Goal: Complete application form

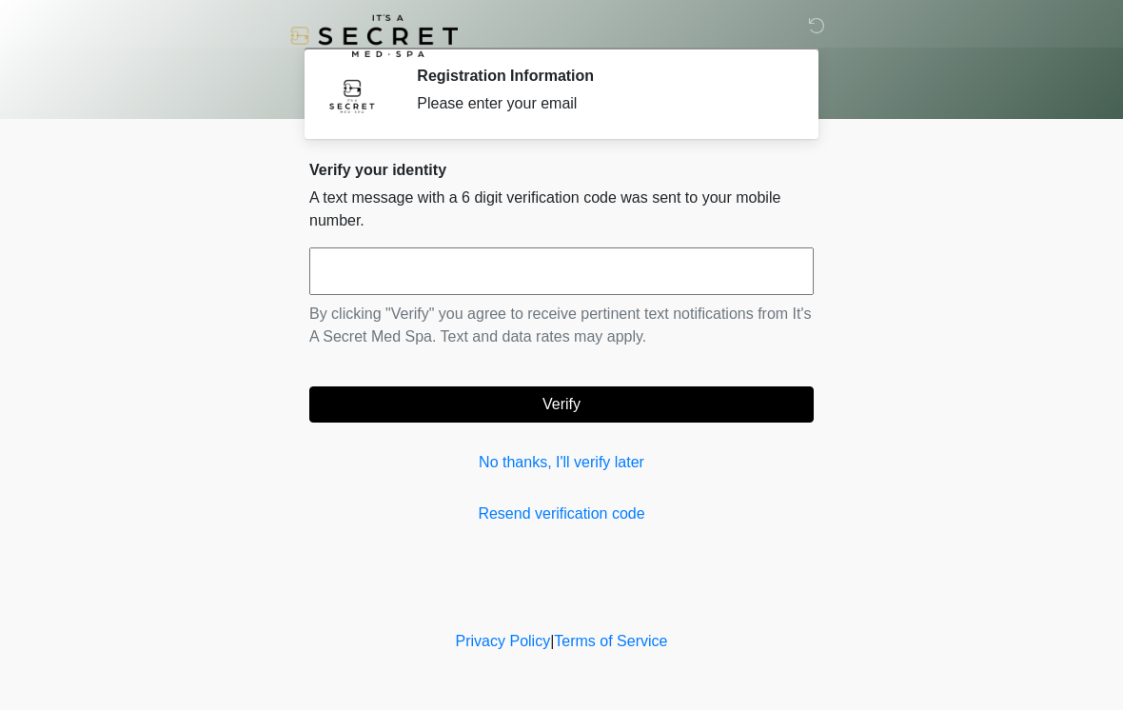
click at [671, 275] on input "text" at bounding box center [561, 272] width 505 height 48
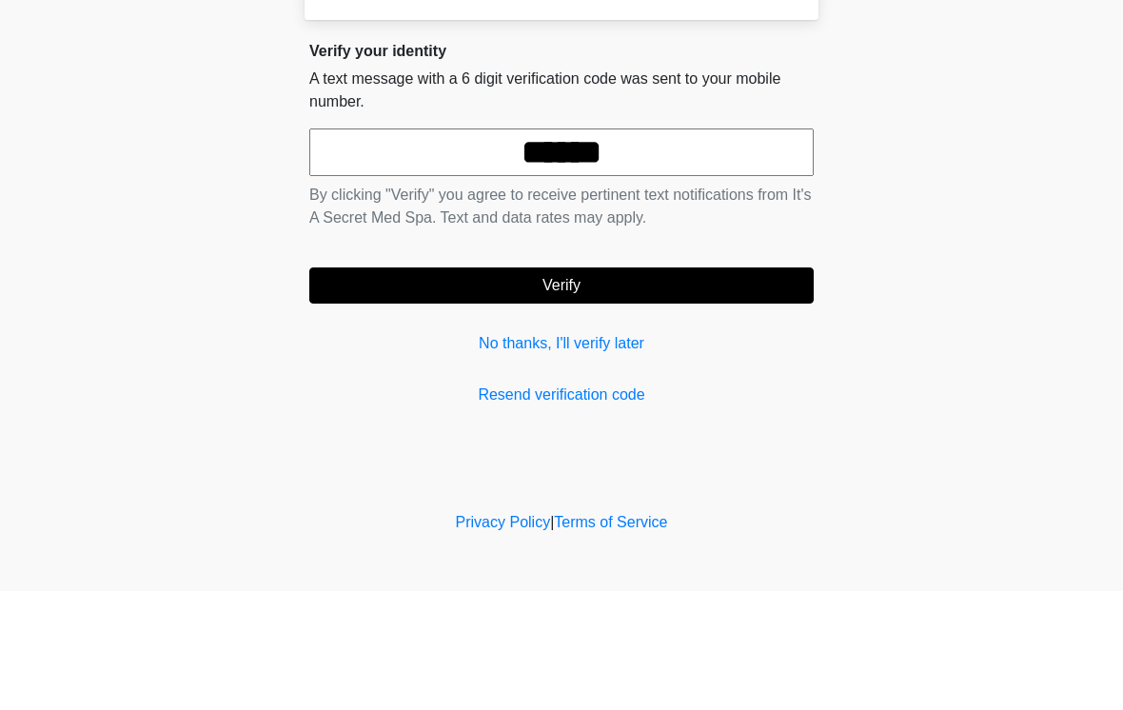
type input "******"
click at [545, 387] on button "Verify" at bounding box center [561, 405] width 505 height 36
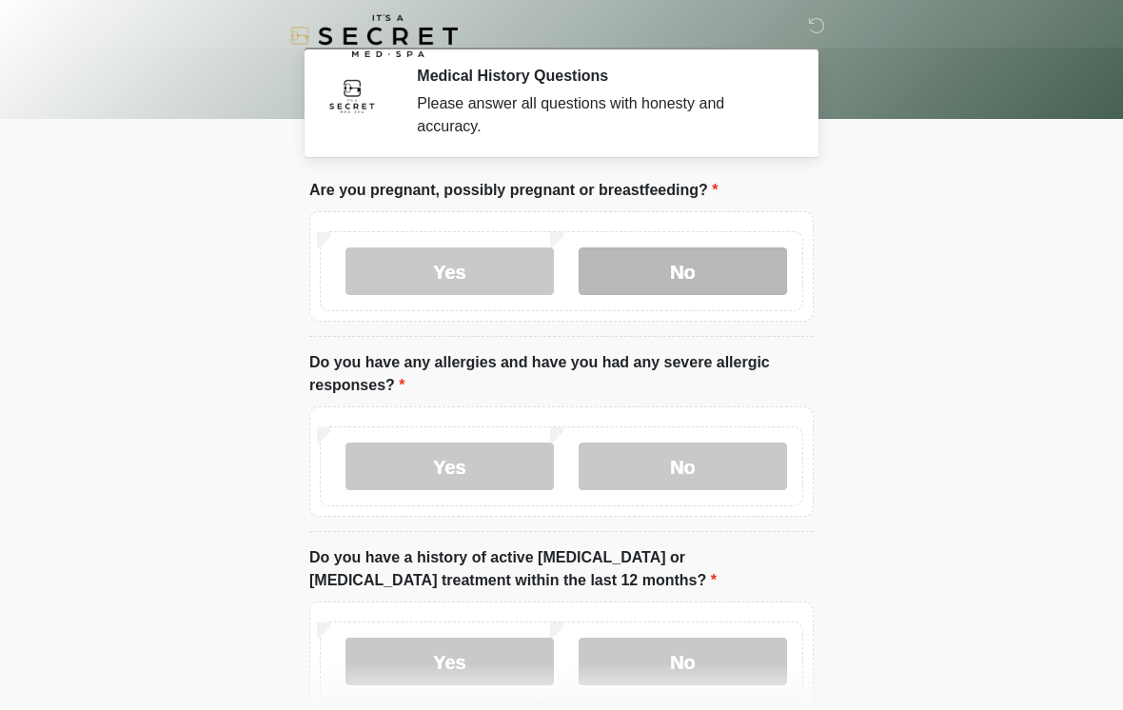
click at [726, 288] on label "No" at bounding box center [683, 272] width 208 height 48
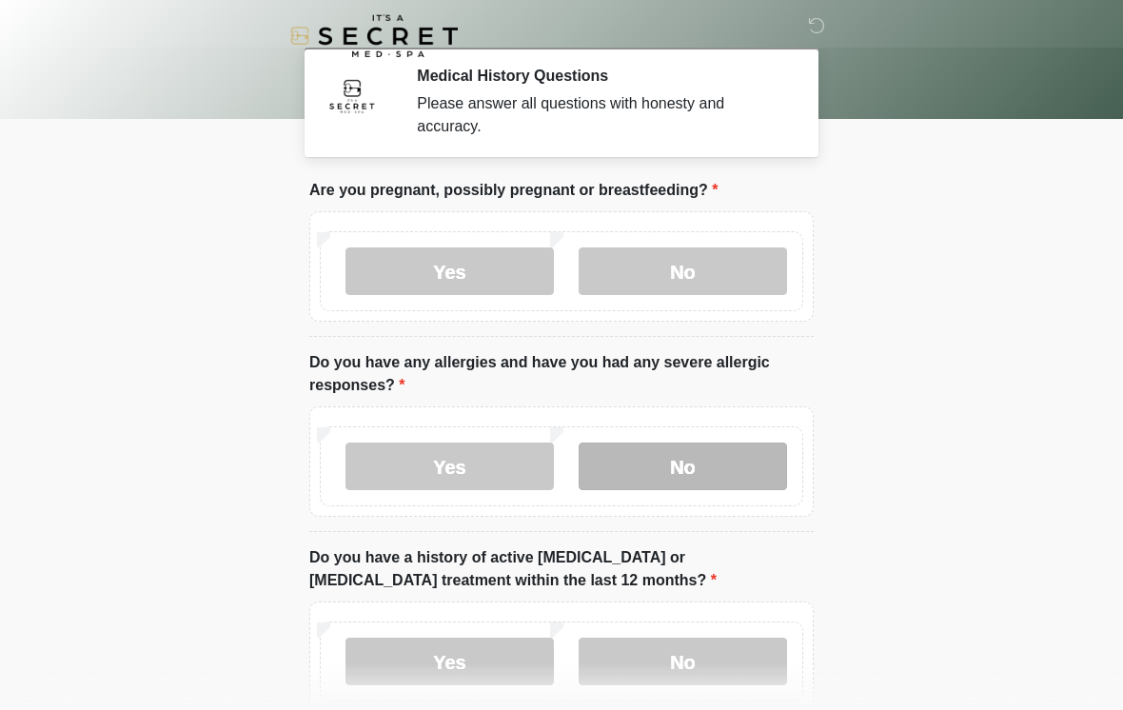
click at [712, 481] on label "No" at bounding box center [683, 467] width 208 height 48
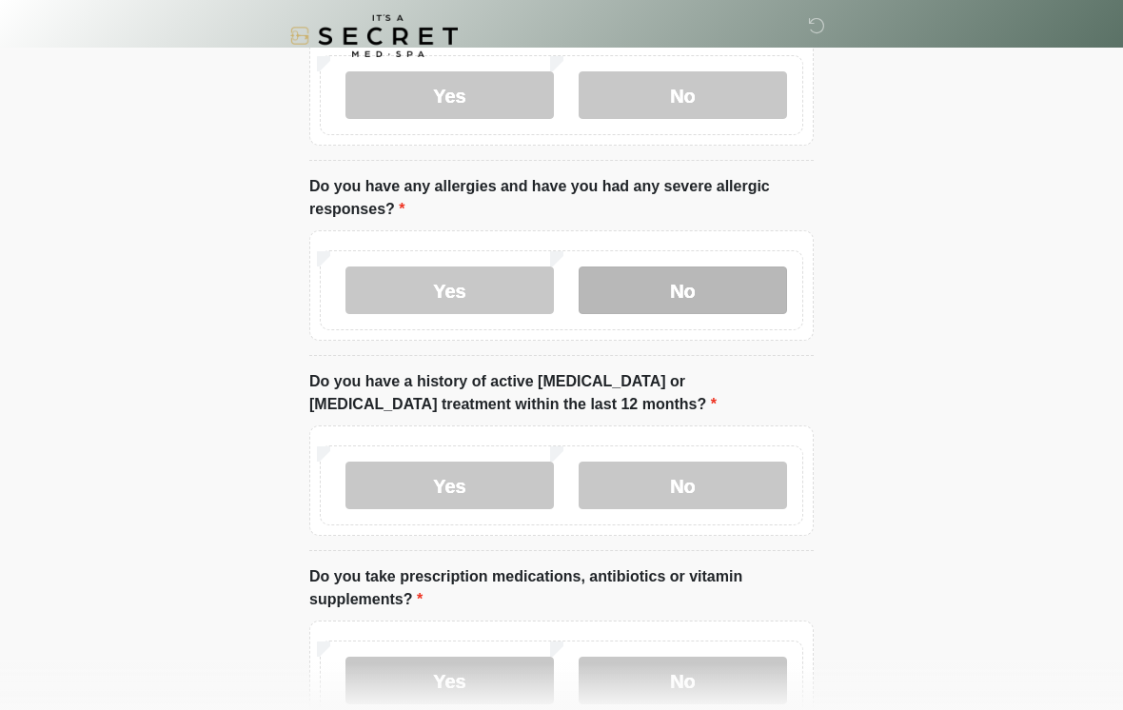
scroll to position [199, 0]
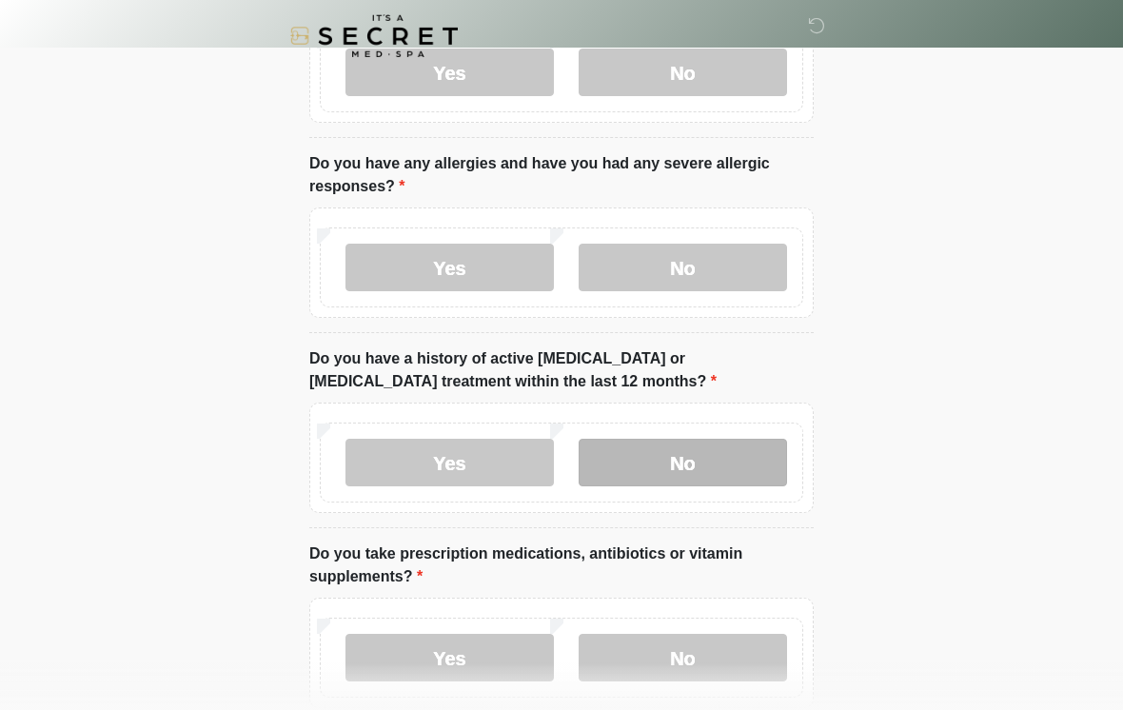
click at [750, 481] on label "No" at bounding box center [683, 463] width 208 height 48
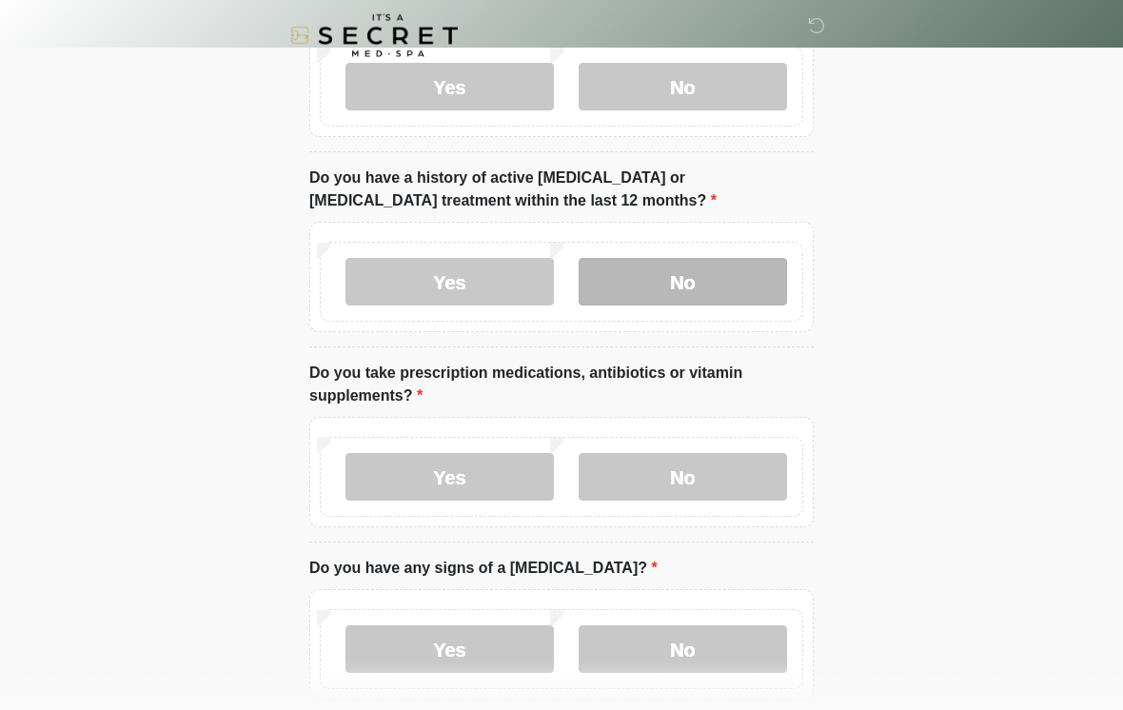
scroll to position [380, 0]
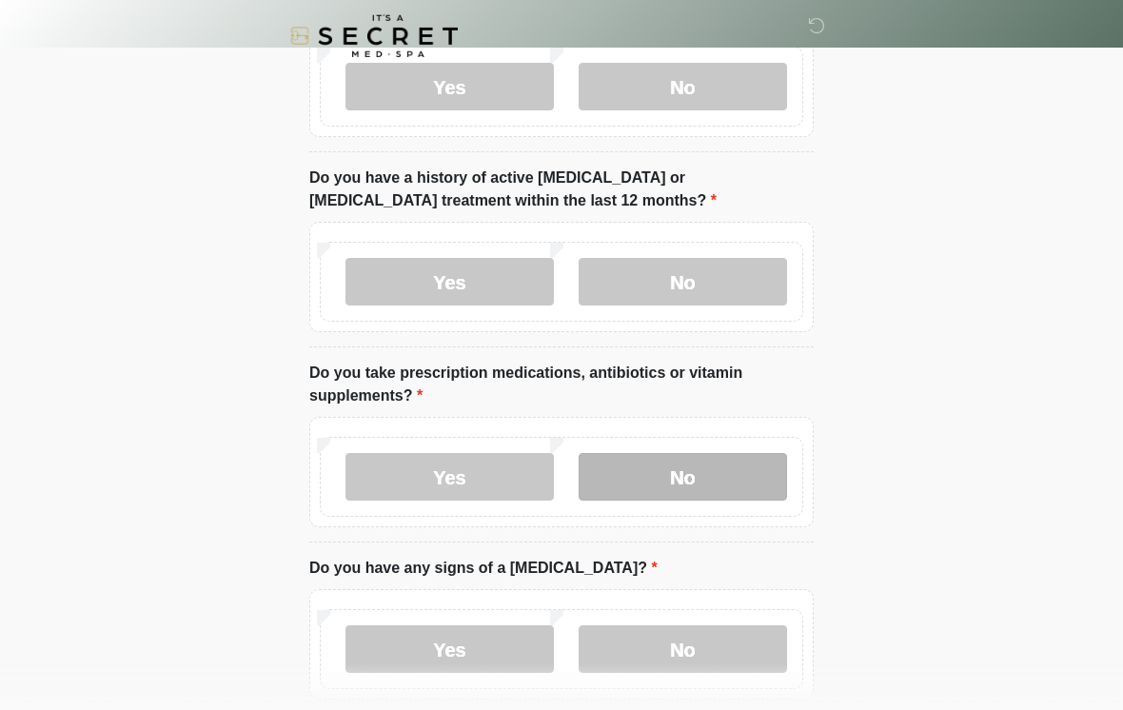
click at [693, 475] on label "No" at bounding box center [683, 477] width 208 height 48
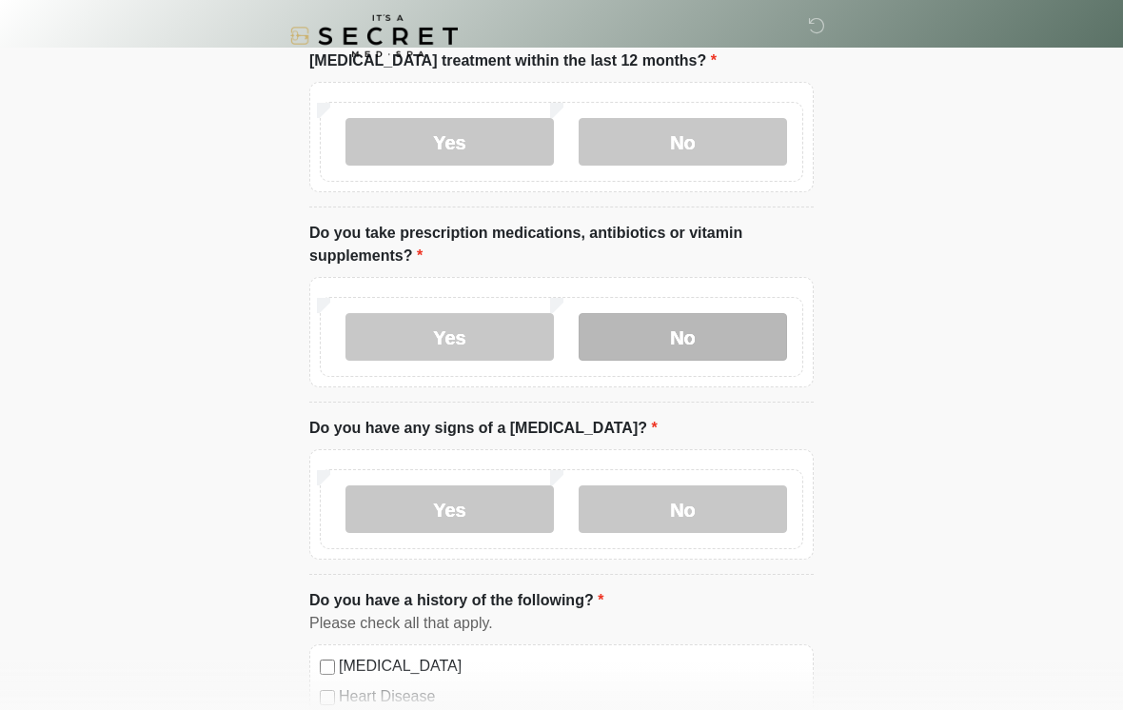
scroll to position [524, 0]
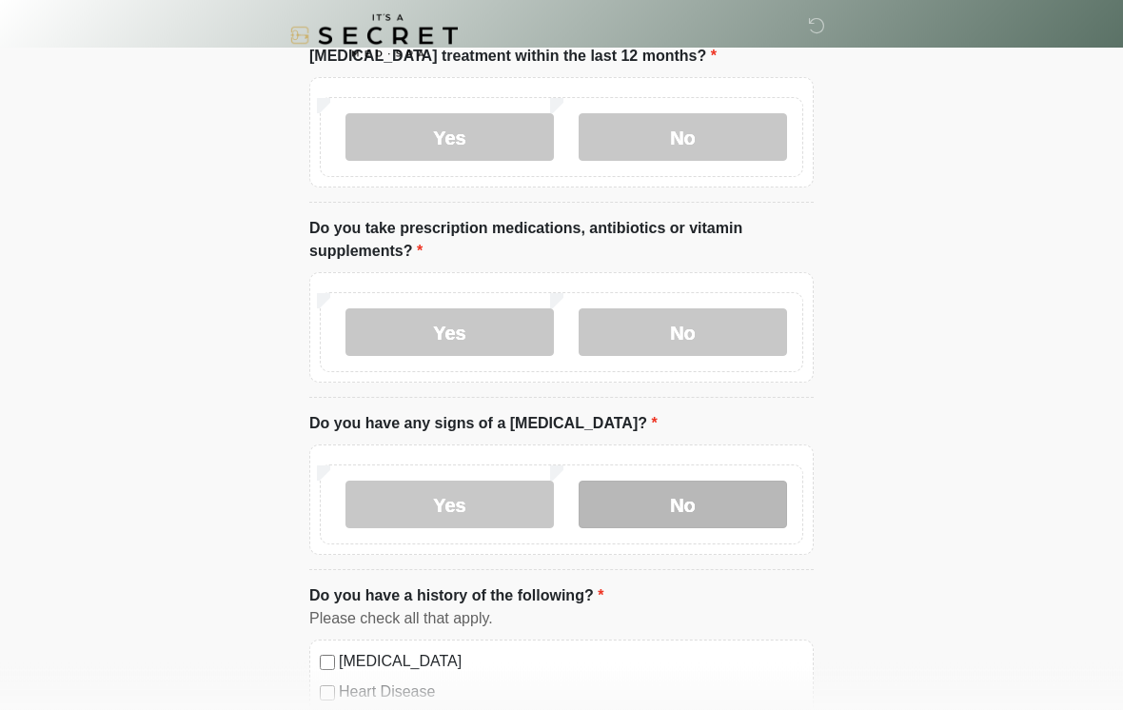
click at [715, 510] on label "No" at bounding box center [683, 506] width 208 height 48
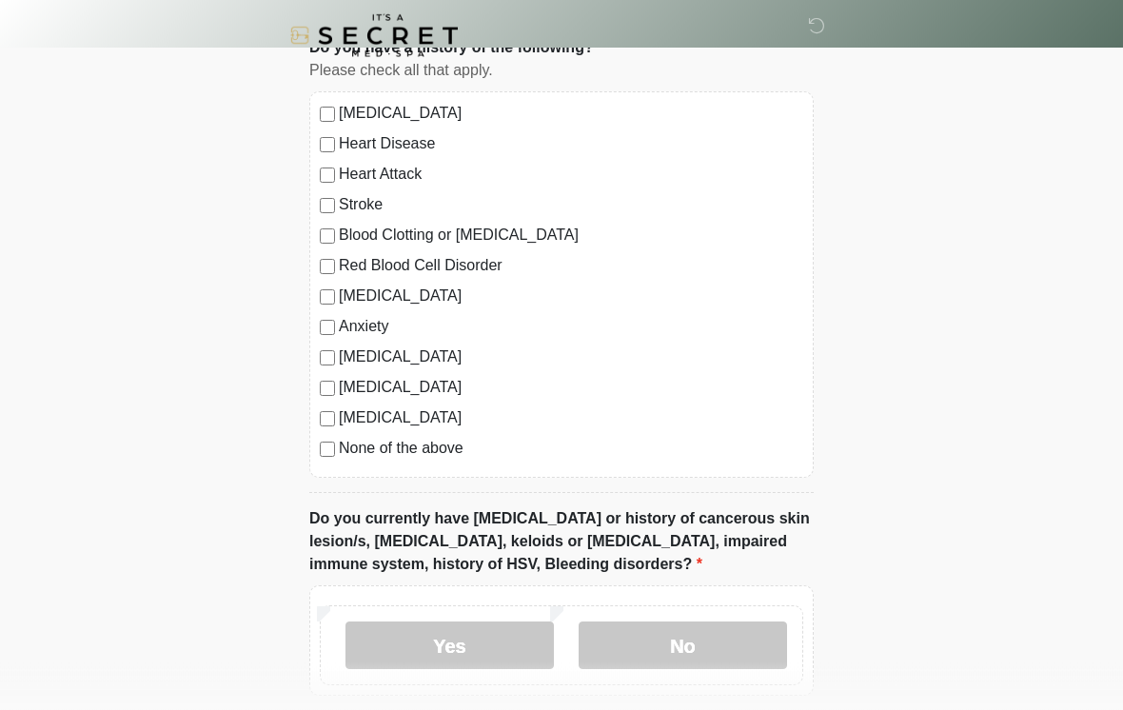
click at [436, 446] on label "None of the above" at bounding box center [571, 449] width 465 height 23
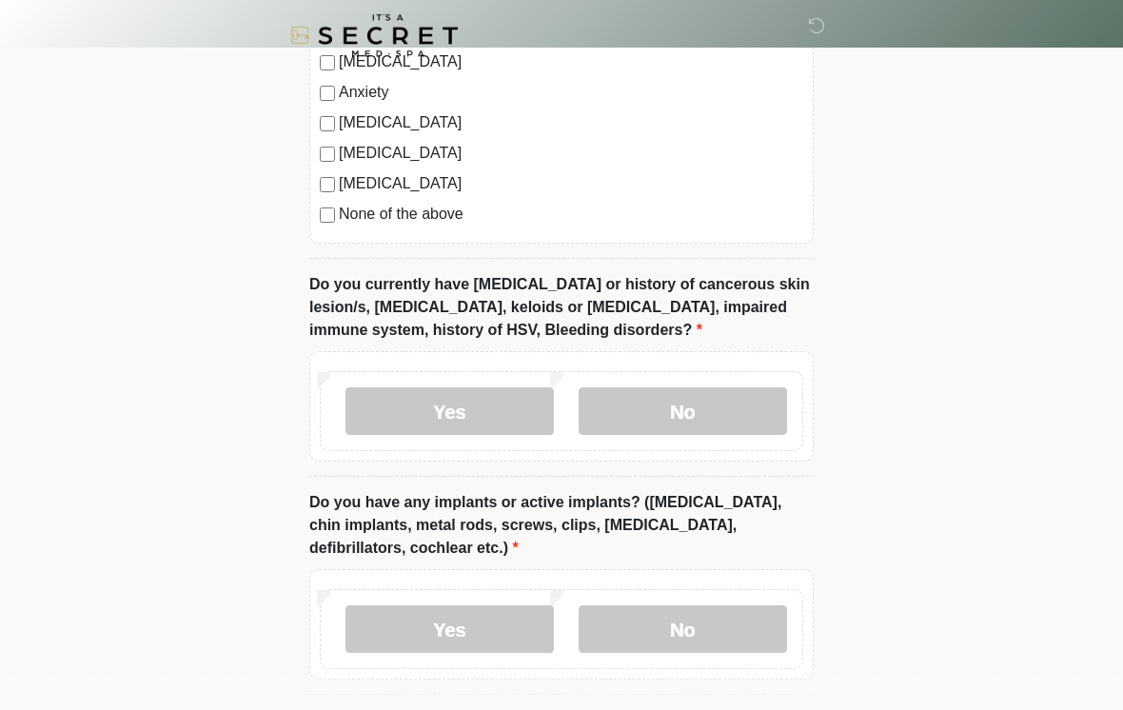
scroll to position [1310, 0]
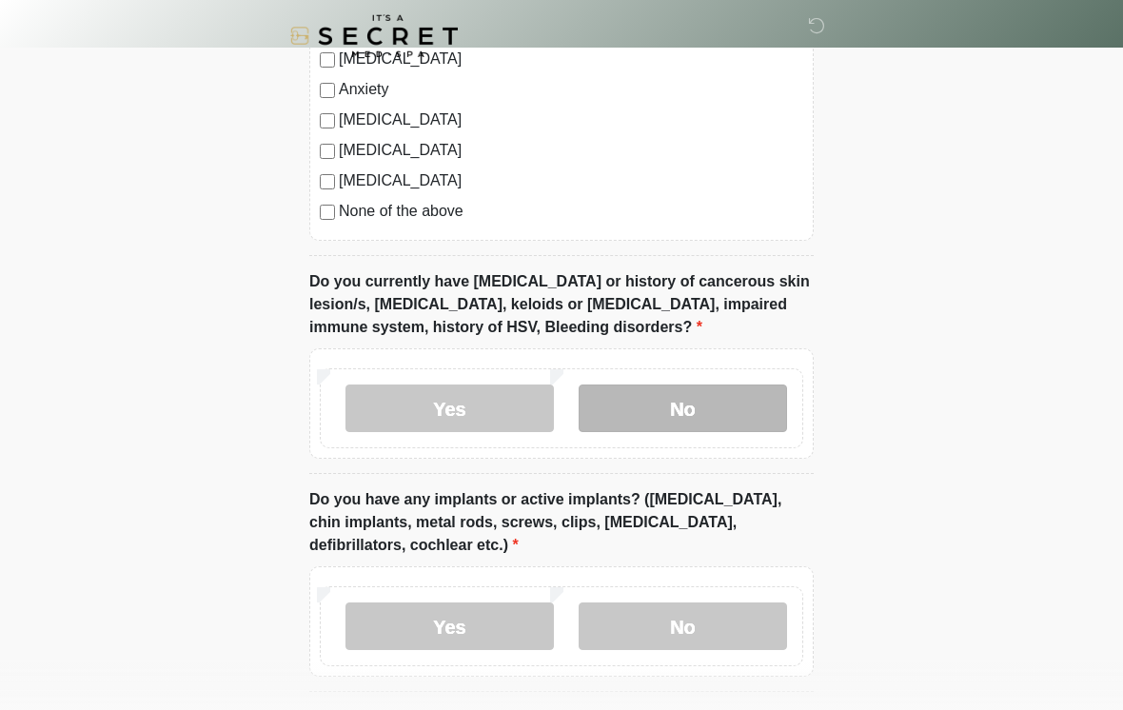
click at [686, 398] on label "No" at bounding box center [683, 409] width 208 height 48
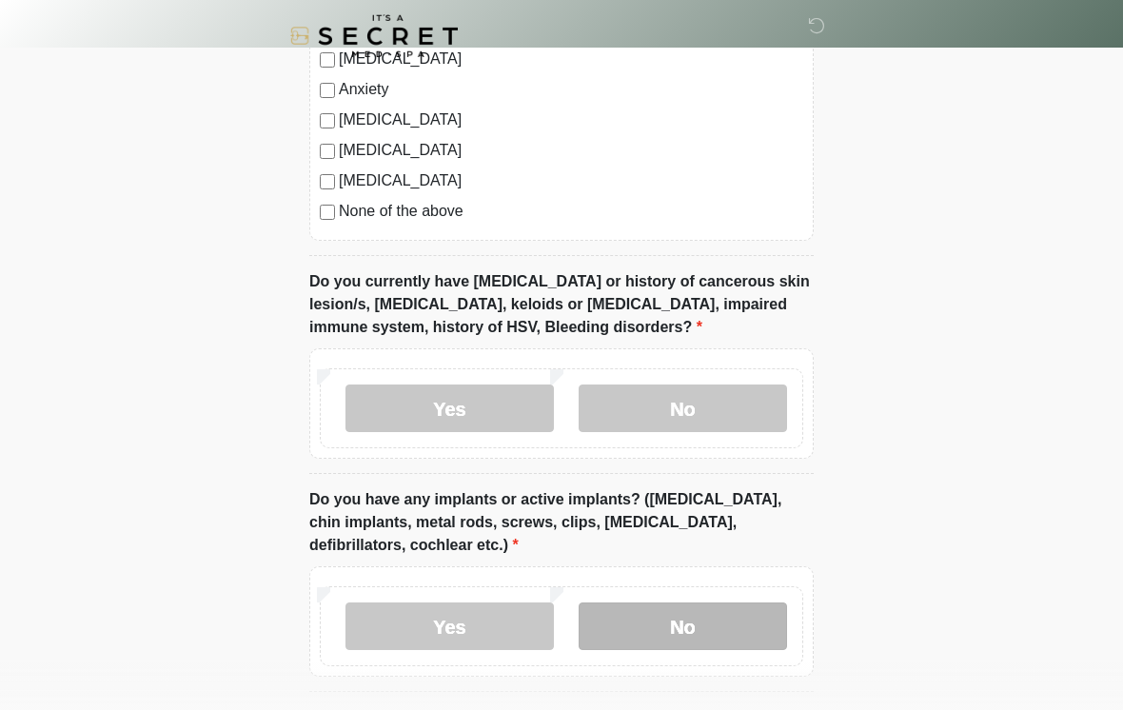
click at [649, 625] on label "No" at bounding box center [683, 627] width 208 height 48
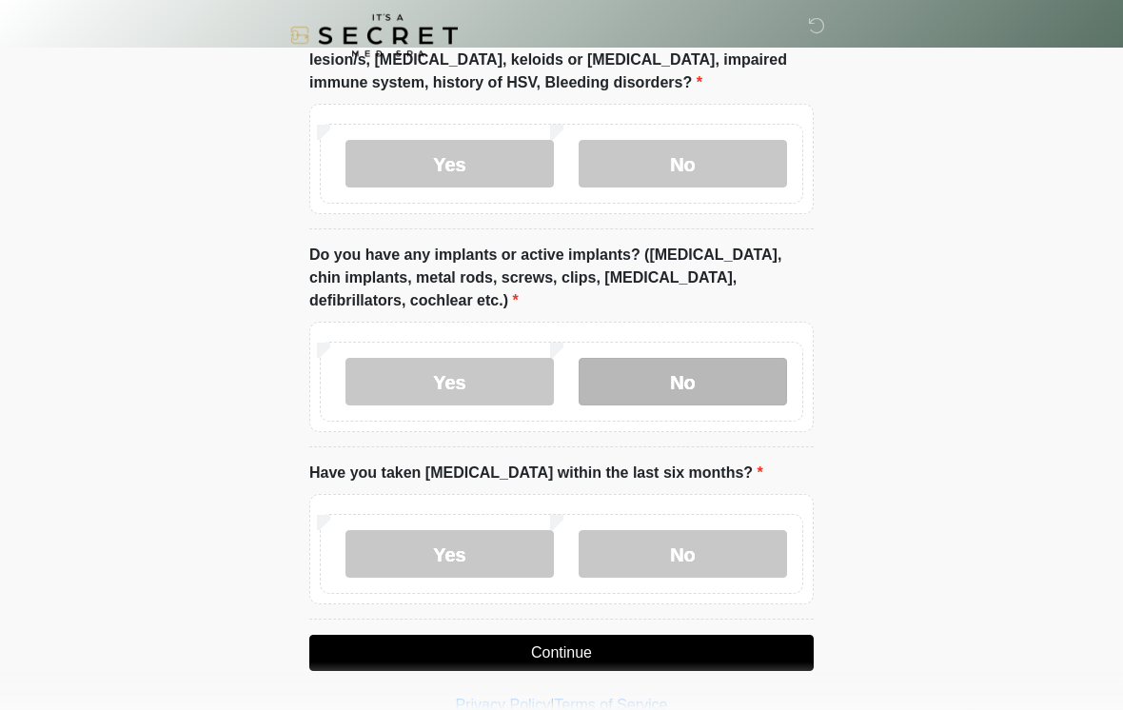
scroll to position [1557, 0]
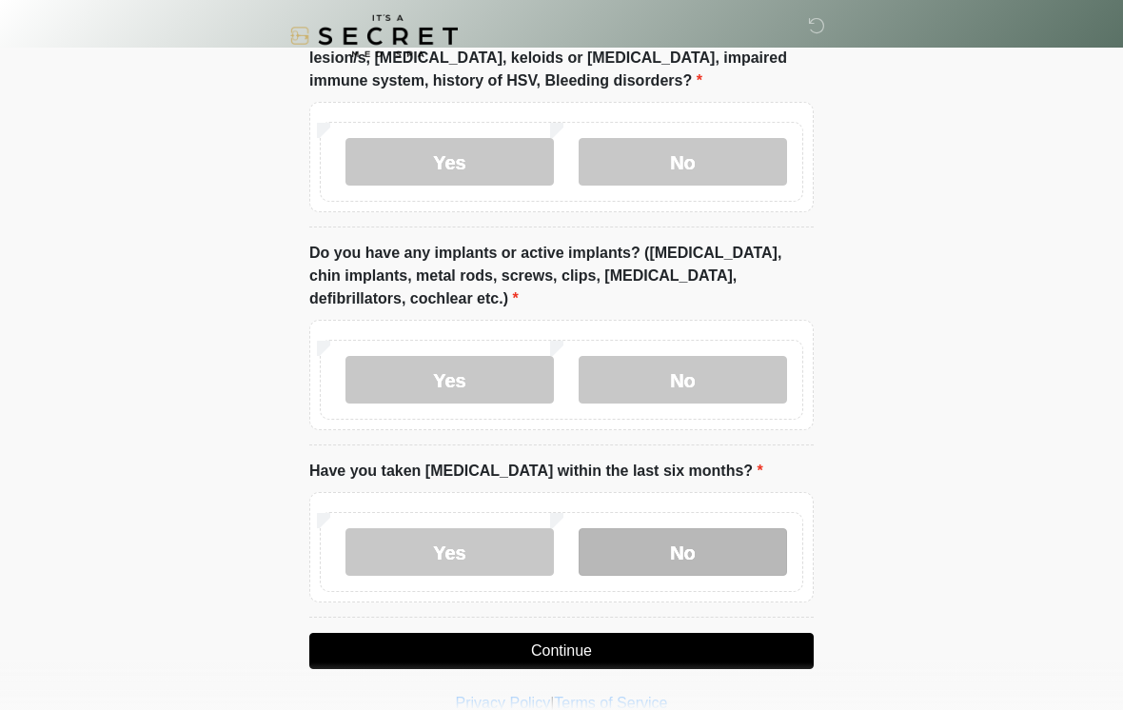
click at [736, 539] on label "No" at bounding box center [683, 552] width 208 height 48
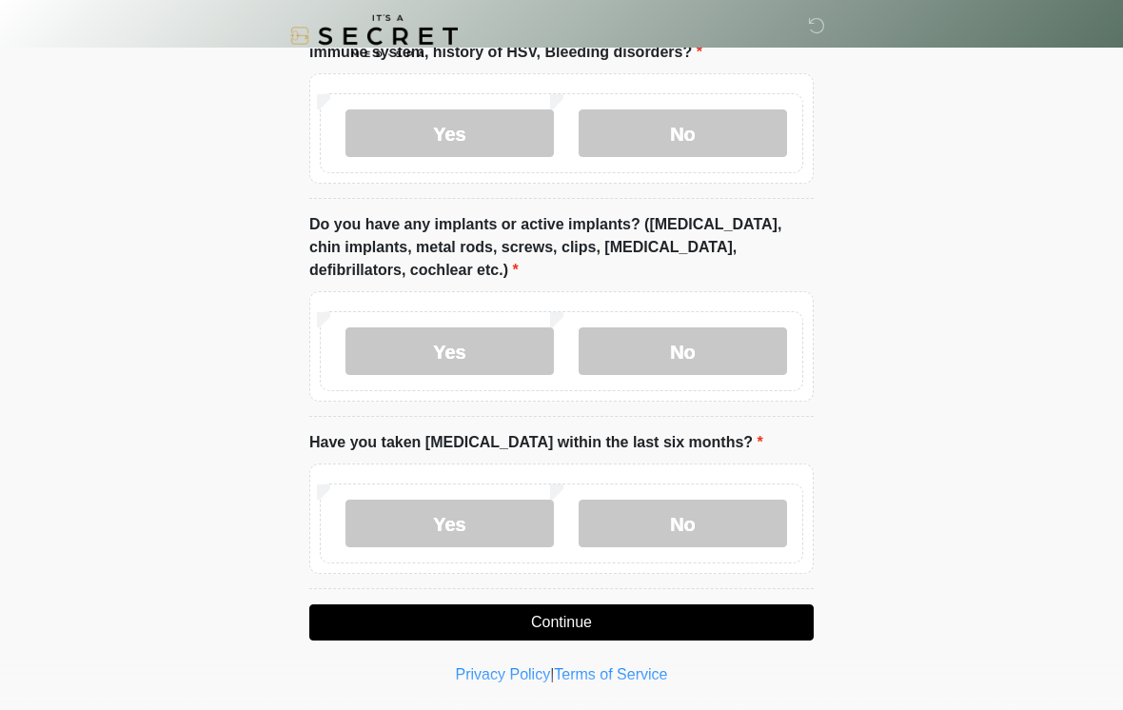
click at [725, 613] on button "Continue" at bounding box center [561, 623] width 505 height 36
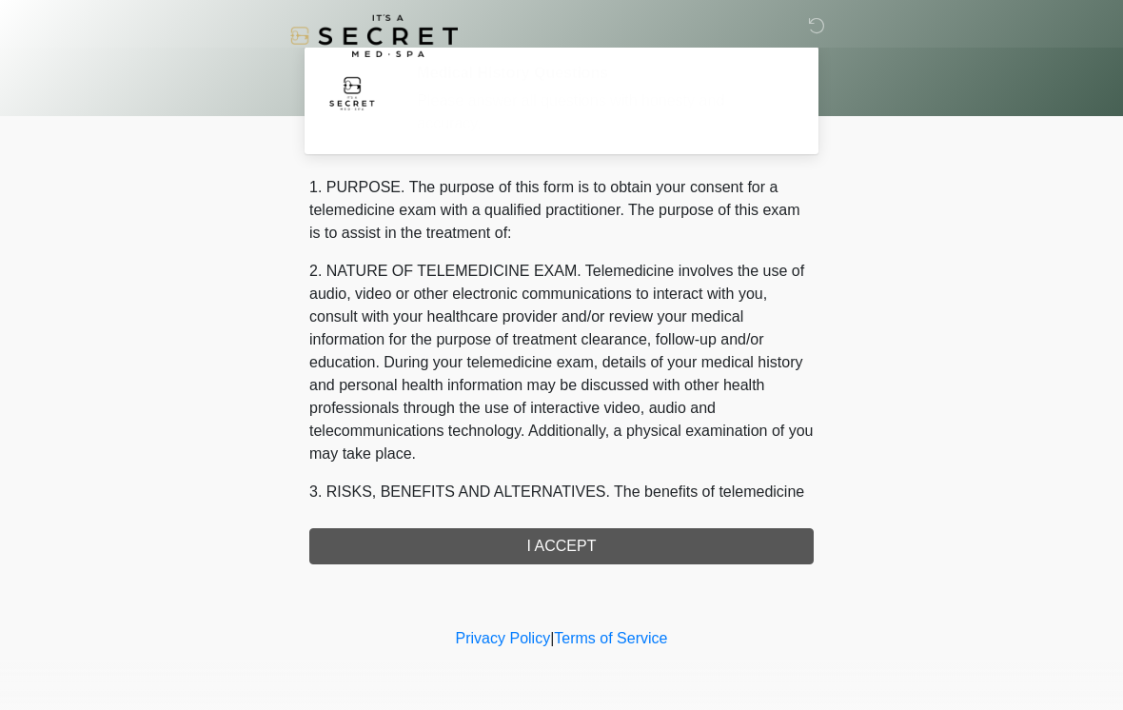
scroll to position [0, 0]
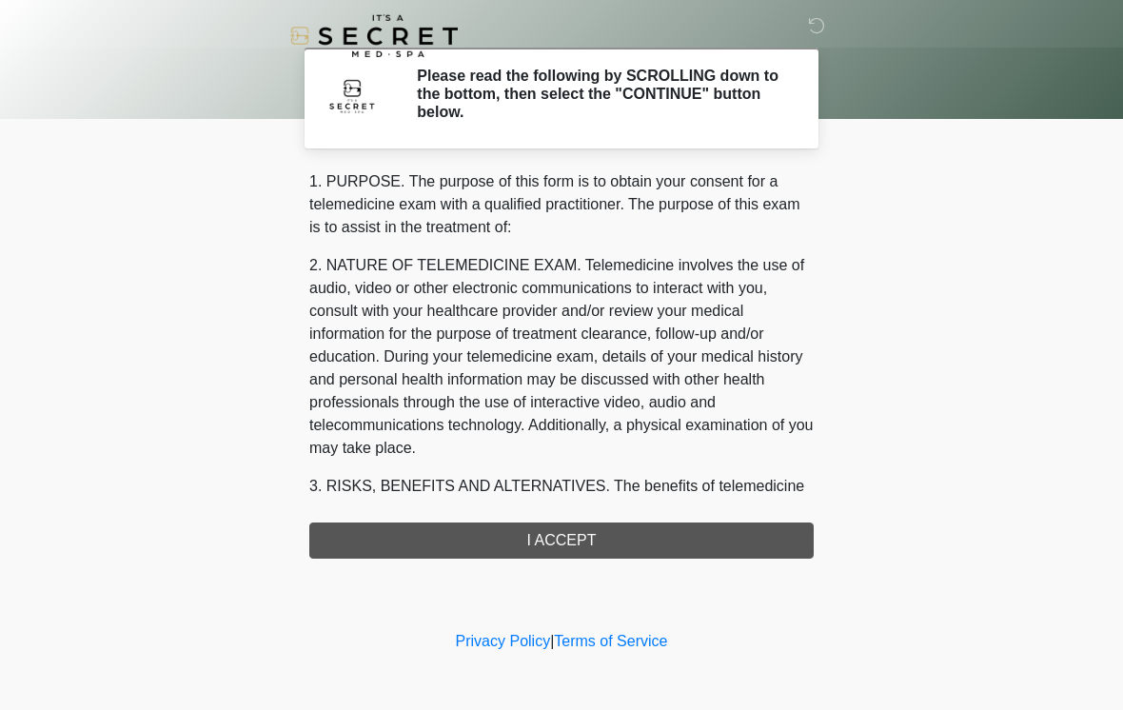
click at [740, 548] on div "1. PURPOSE. The purpose of this form is to obtain your consent for a telemedici…" at bounding box center [561, 364] width 505 height 388
click at [744, 528] on div "1. PURPOSE. The purpose of this form is to obtain your consent for a telemedici…" at bounding box center [561, 364] width 505 height 388
click at [692, 536] on div "1. PURPOSE. The purpose of this form is to obtain your consent for a telemedici…" at bounding box center [561, 364] width 505 height 388
click at [626, 539] on div "1. PURPOSE. The purpose of this form is to obtain your consent for a telemedici…" at bounding box center [561, 364] width 505 height 388
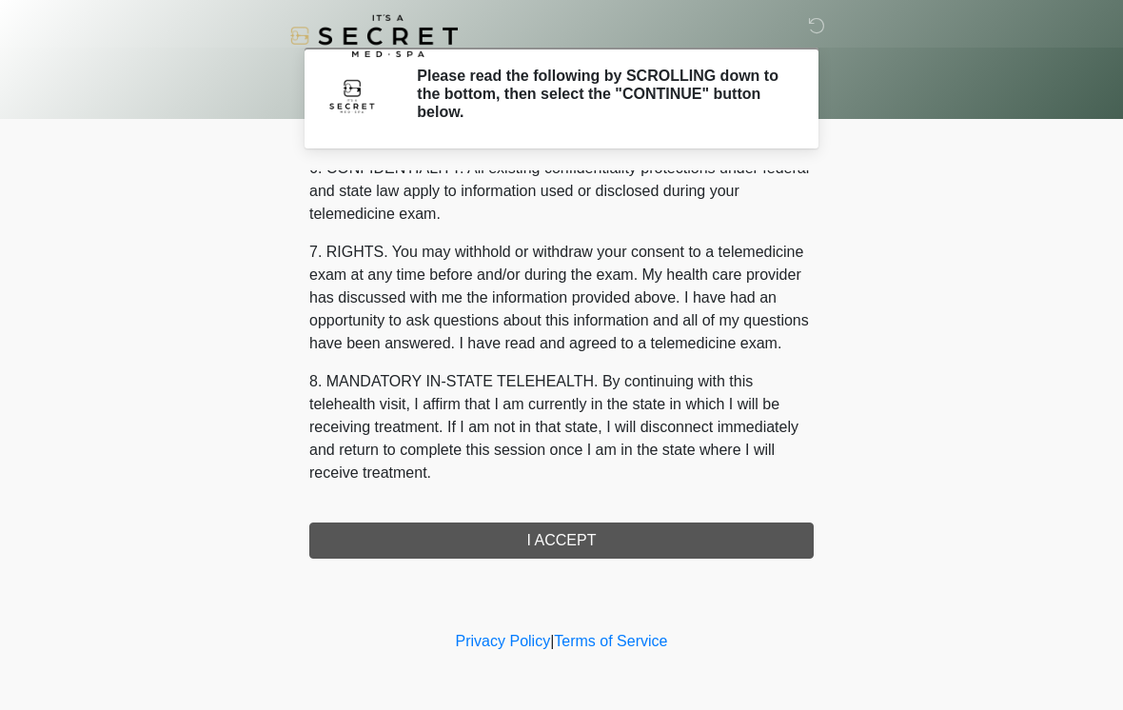
click at [630, 556] on div "1. PURPOSE. The purpose of this form is to obtain your consent for a telemedici…" at bounding box center [561, 364] width 505 height 388
click at [630, 555] on div "1. PURPOSE. The purpose of this form is to obtain your consent for a telemedici…" at bounding box center [561, 364] width 505 height 388
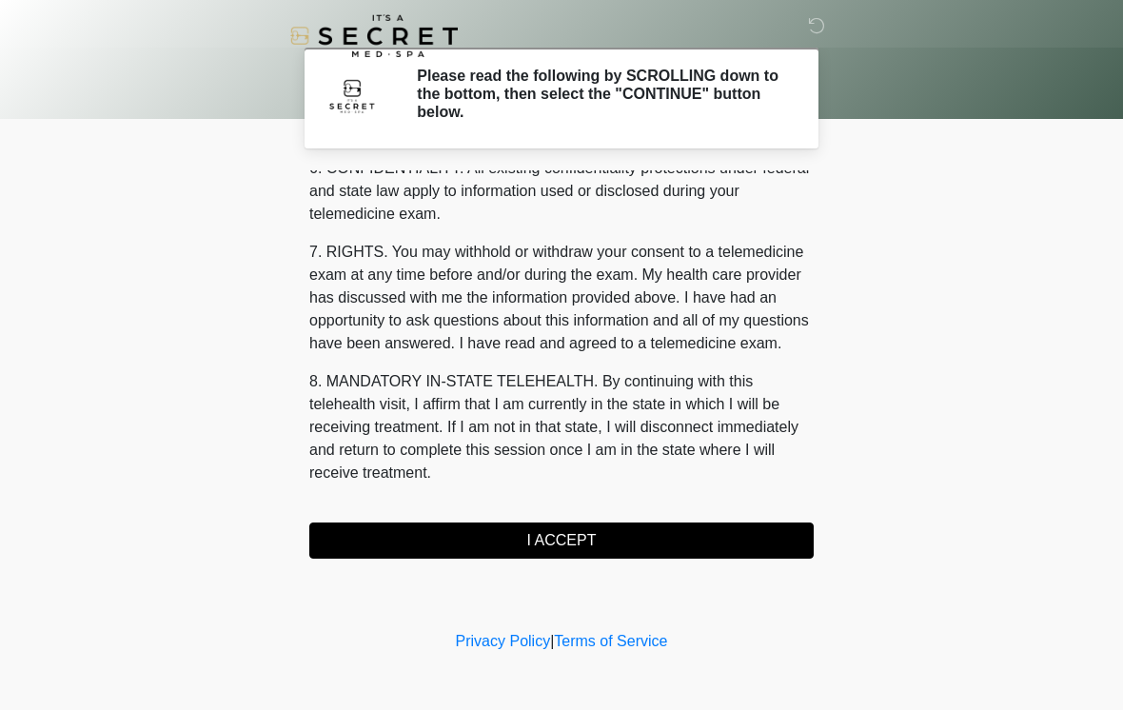
click at [575, 547] on button "I ACCEPT" at bounding box center [561, 541] width 505 height 36
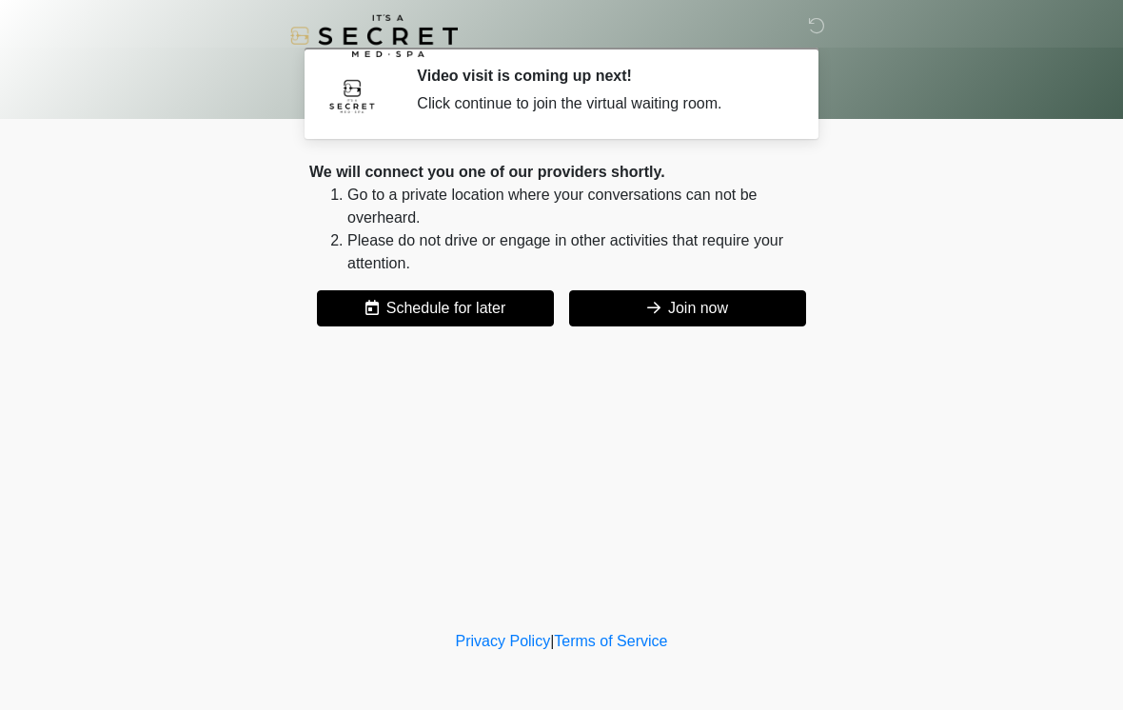
click at [685, 316] on button "Join now" at bounding box center [687, 308] width 237 height 36
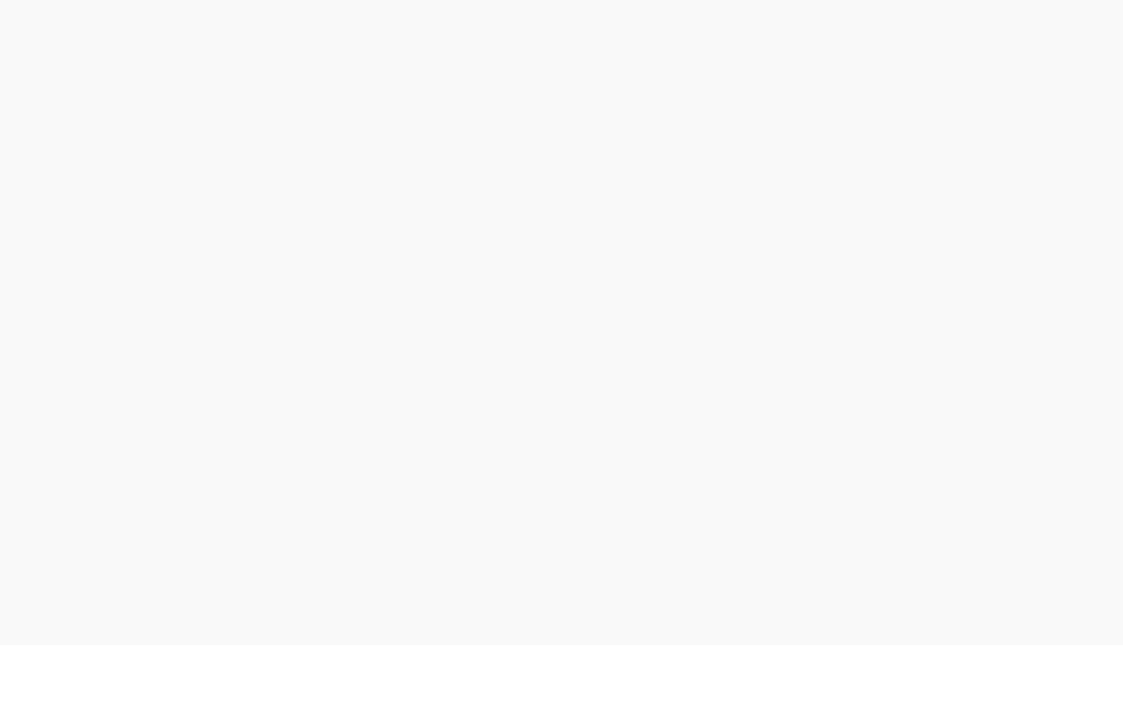
scroll to position [6, 0]
